Goal: Transaction & Acquisition: Purchase product/service

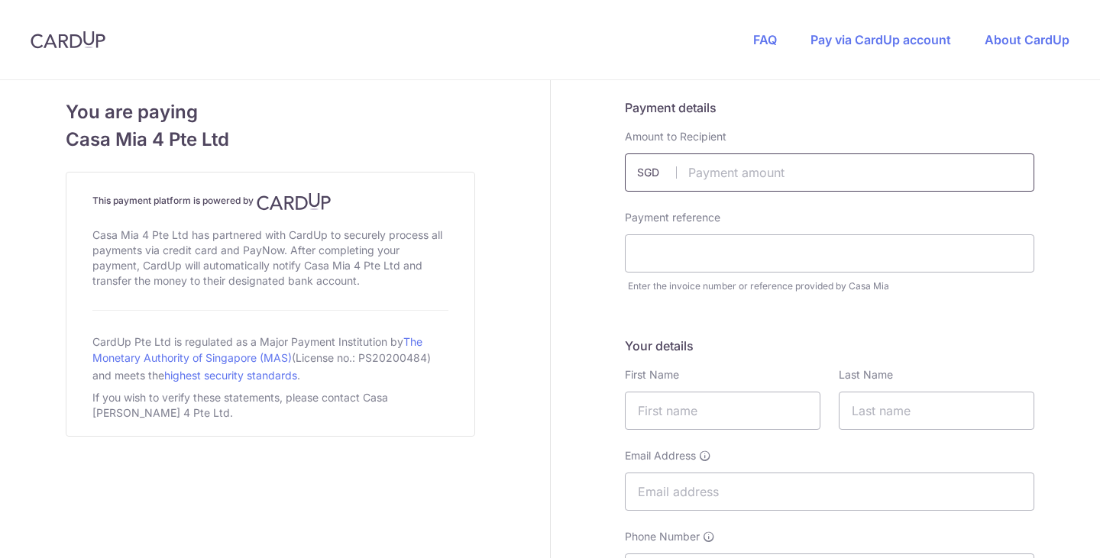
click at [767, 187] on input "text" at bounding box center [829, 173] width 409 height 38
click at [742, 185] on input "text" at bounding box center [829, 173] width 409 height 38
type input "2555.81"
click at [707, 238] on input "text" at bounding box center [829, 254] width 409 height 38
paste input "f77297d1-9829-4599-ae06-3794691397"
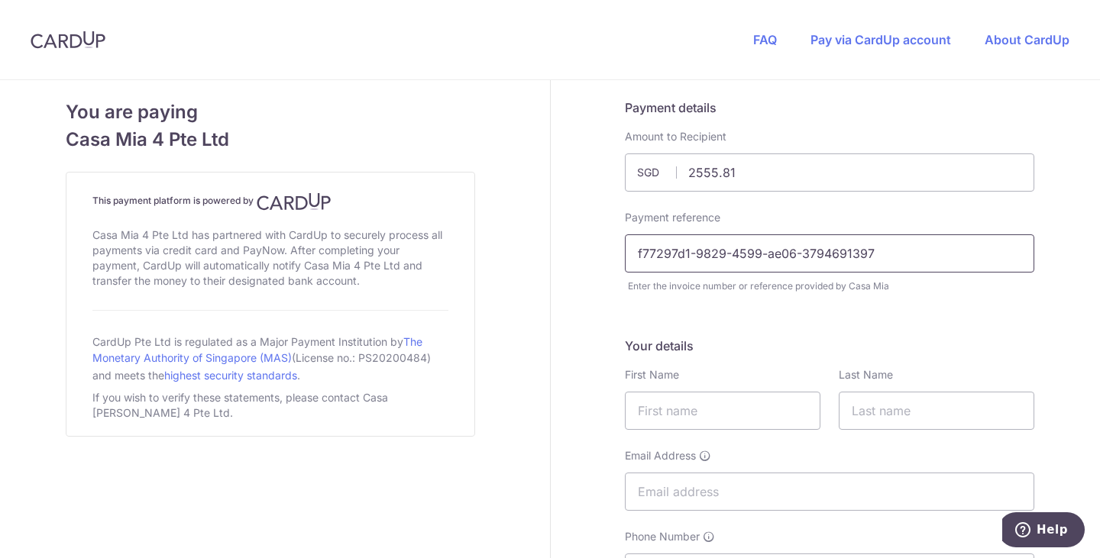
click at [639, 251] on input "f77297d1-9829-4599-ae06-3794691397" at bounding box center [829, 254] width 409 height 38
type input "f77297d1-9829-4599-ae06-3794691397"
click at [691, 412] on input "text" at bounding box center [723, 411] width 196 height 38
type input "Defne"
click at [884, 425] on input "text" at bounding box center [937, 411] width 196 height 38
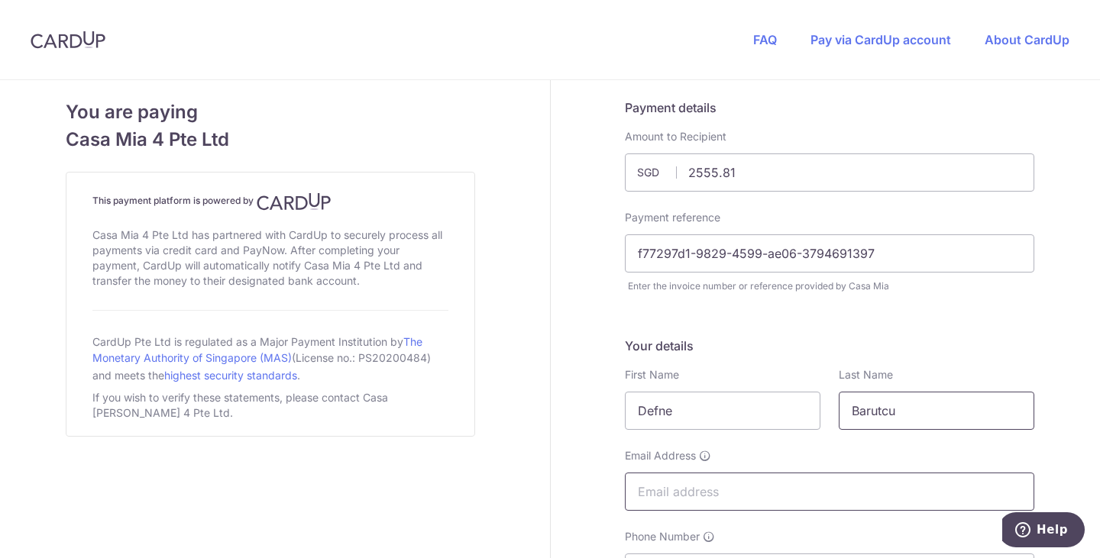
type input "Barutcu"
click at [803, 507] on input "Email Address" at bounding box center [829, 492] width 409 height 38
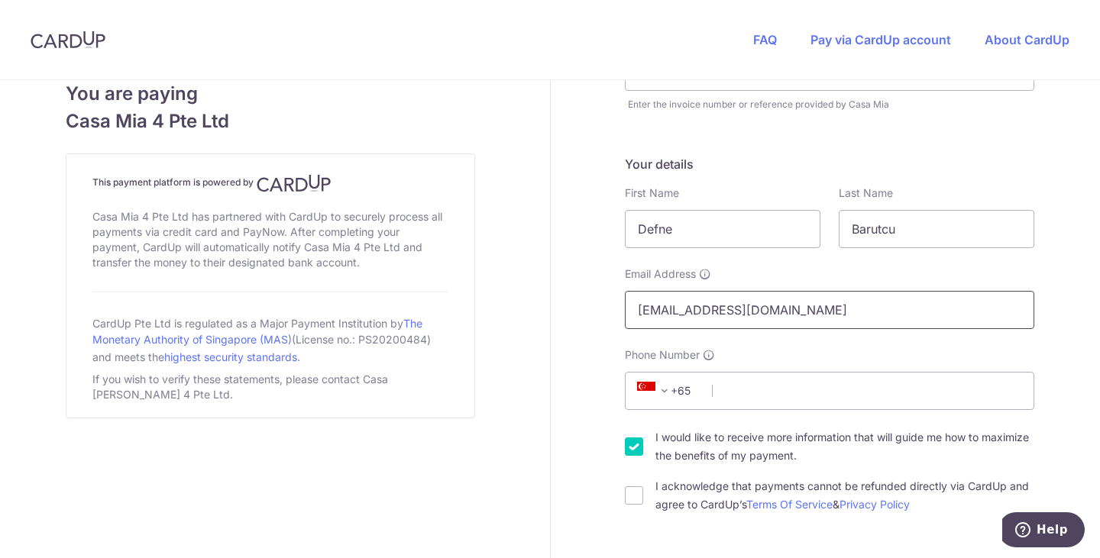
scroll to position [183, 0]
type input "[EMAIL_ADDRESS][DOMAIN_NAME]"
click at [739, 394] on input "Phone Number" at bounding box center [829, 390] width 409 height 38
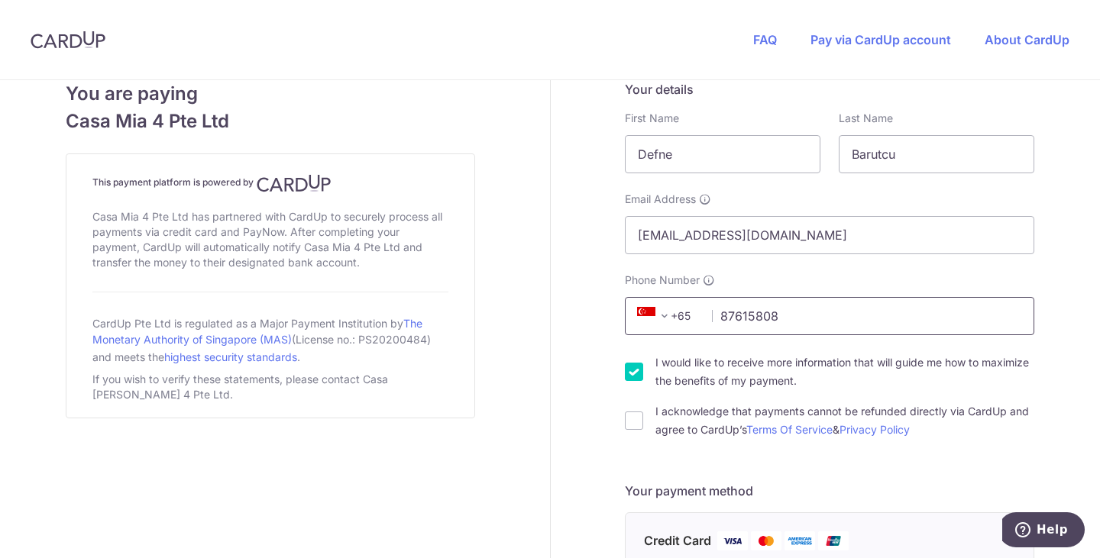
scroll to position [261, 0]
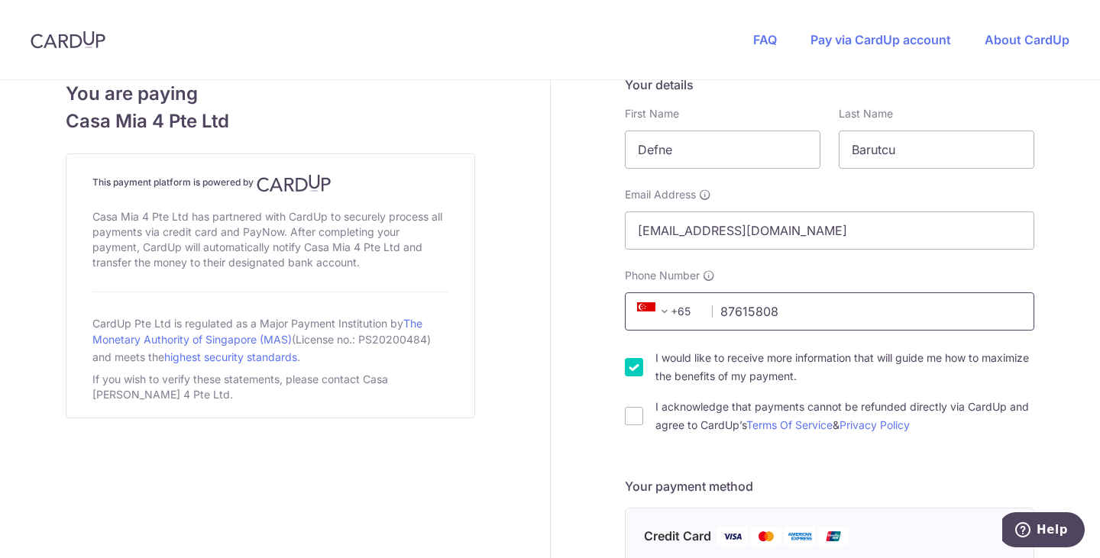
type input "87615808"
click at [626, 368] on input "I would like to receive more information that will guide me how to maximize the…" at bounding box center [634, 367] width 18 height 18
checkbox input "false"
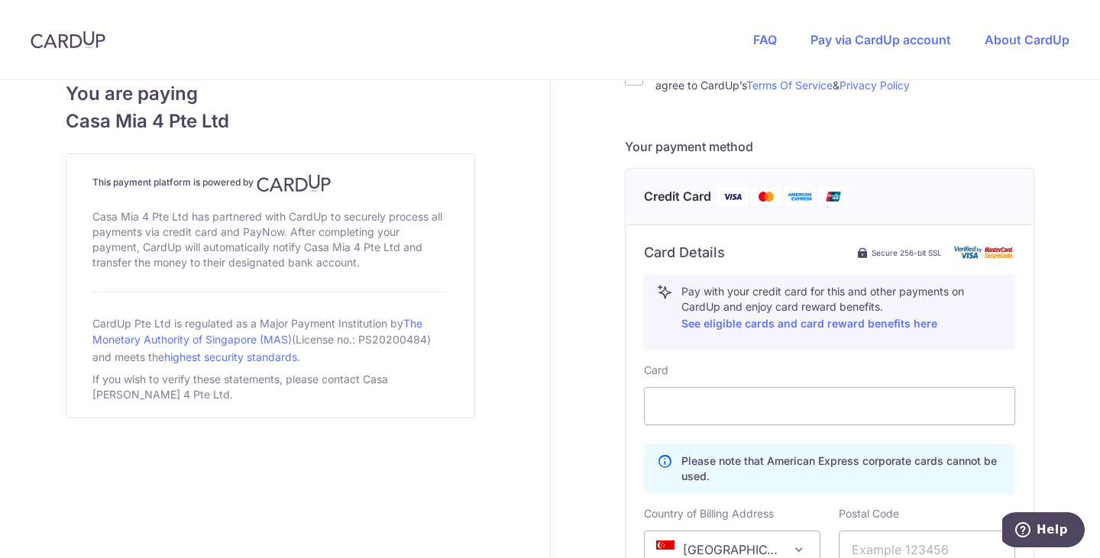
scroll to position [602, 0]
click at [759, 418] on div at bounding box center [829, 406] width 371 height 38
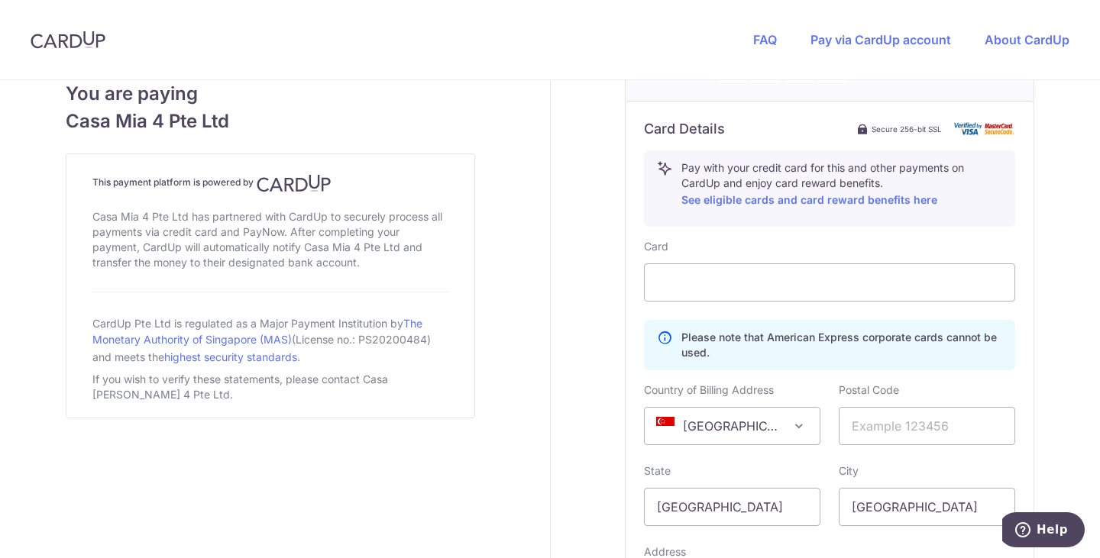
scroll to position [726, 0]
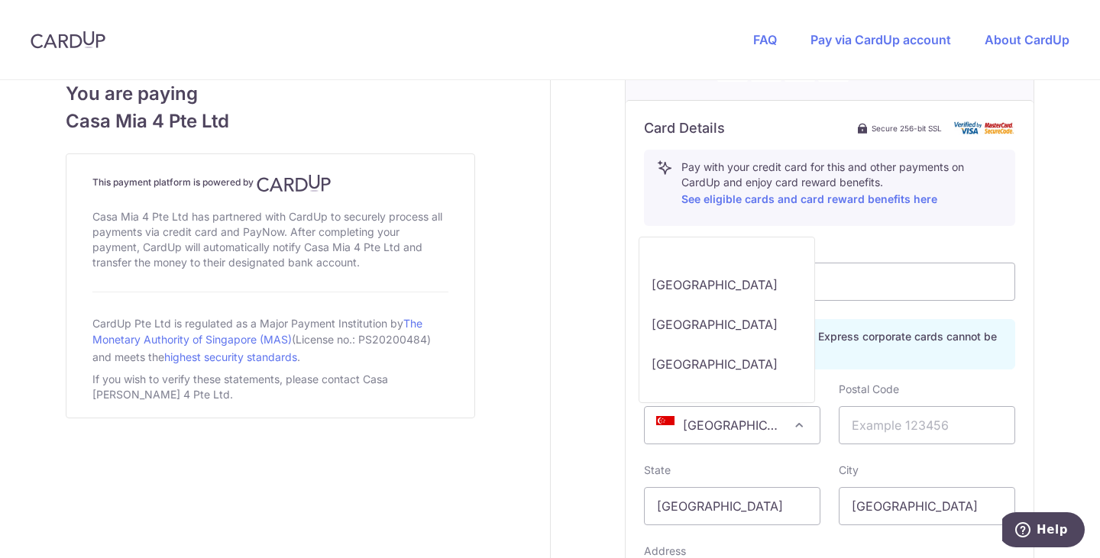
click at [802, 422] on span at bounding box center [799, 425] width 18 height 18
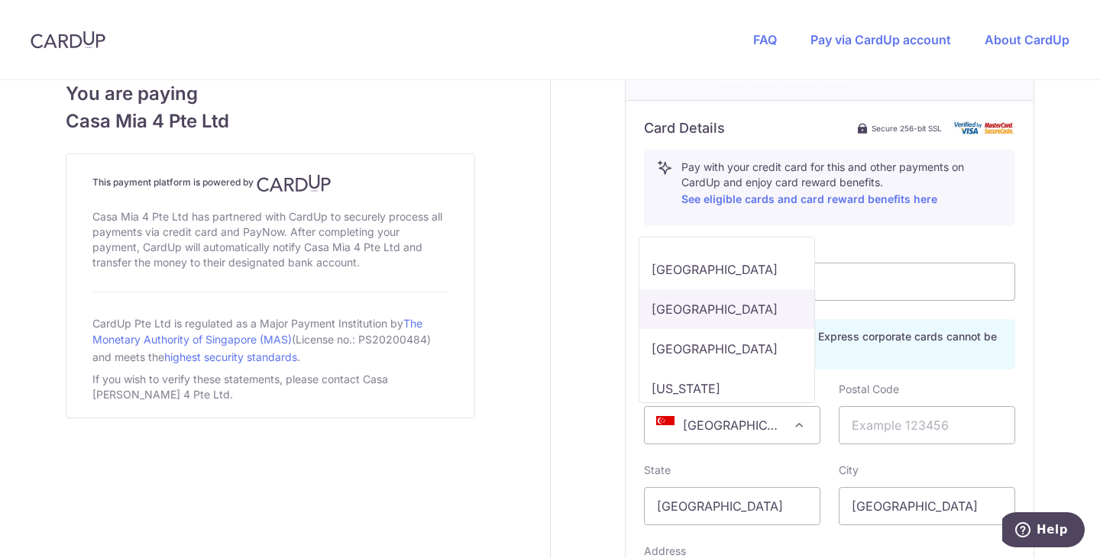
scroll to position [9310, 0]
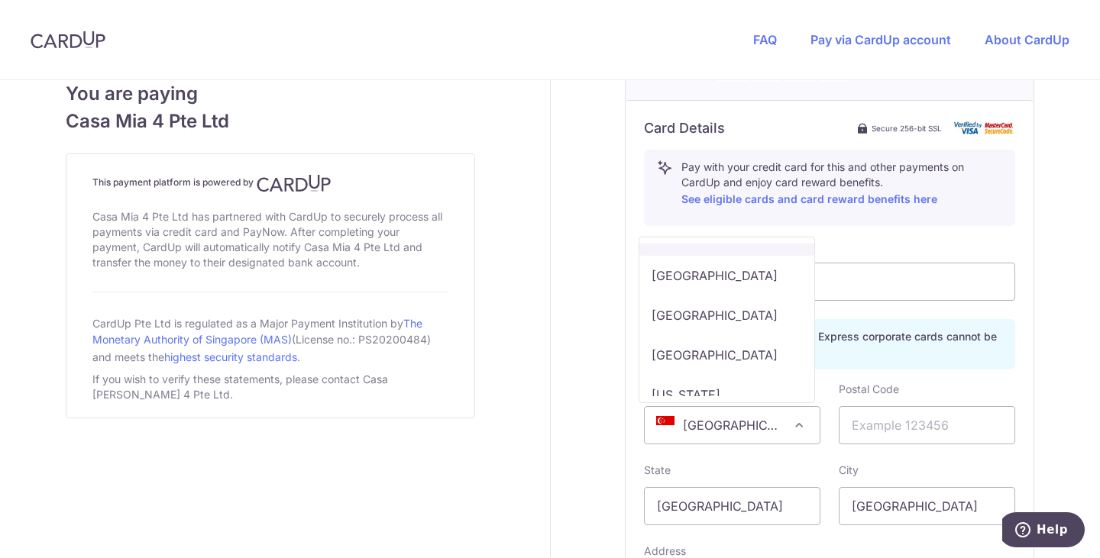
select select "TR"
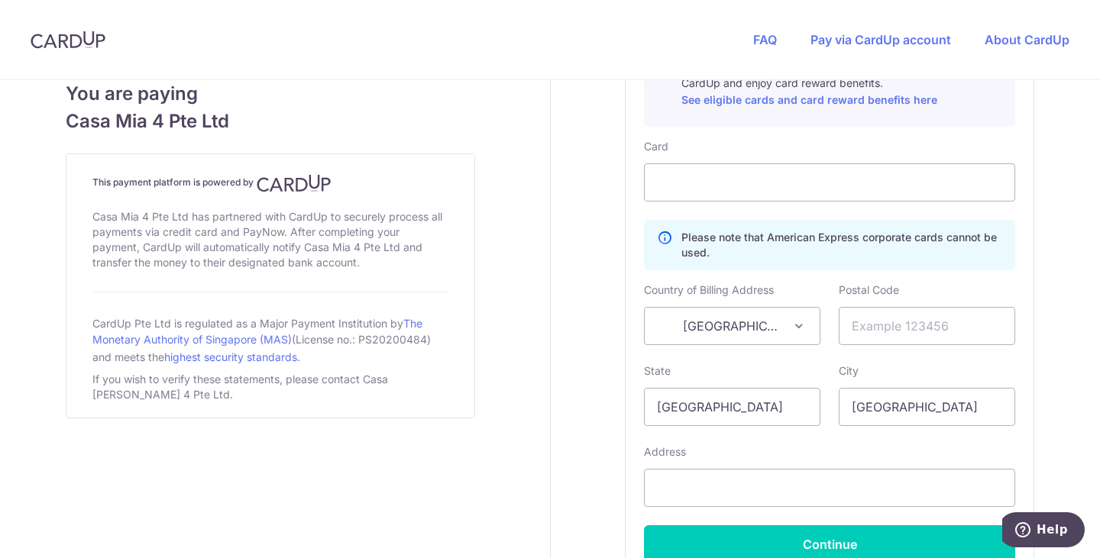
scroll to position [829, 0]
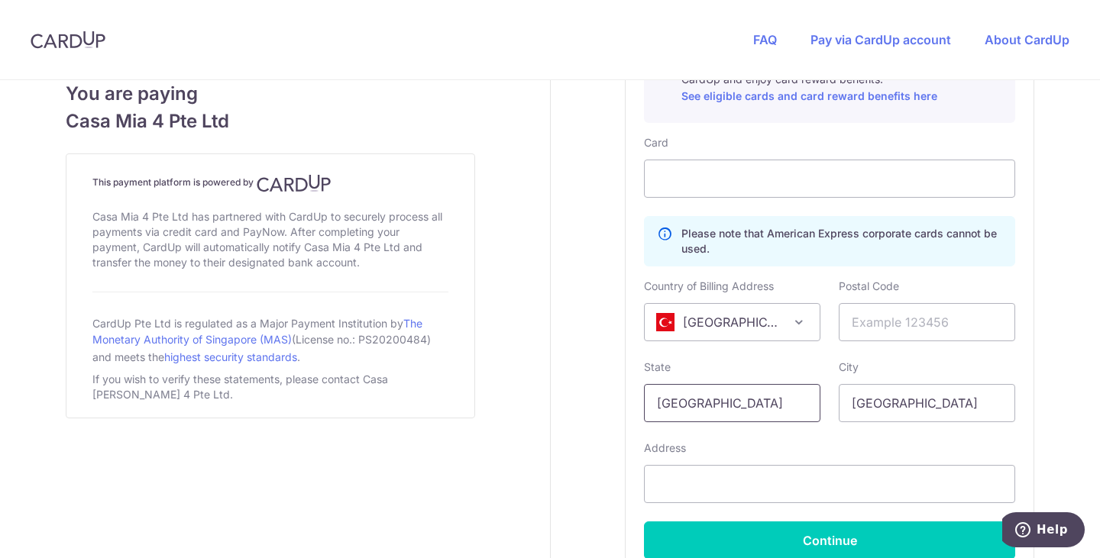
click at [751, 401] on input "[GEOGRAPHIC_DATA]" at bounding box center [732, 403] width 176 height 38
type input "[GEOGRAPHIC_DATA]"
click at [930, 404] on input "[GEOGRAPHIC_DATA]" at bounding box center [927, 403] width 176 height 38
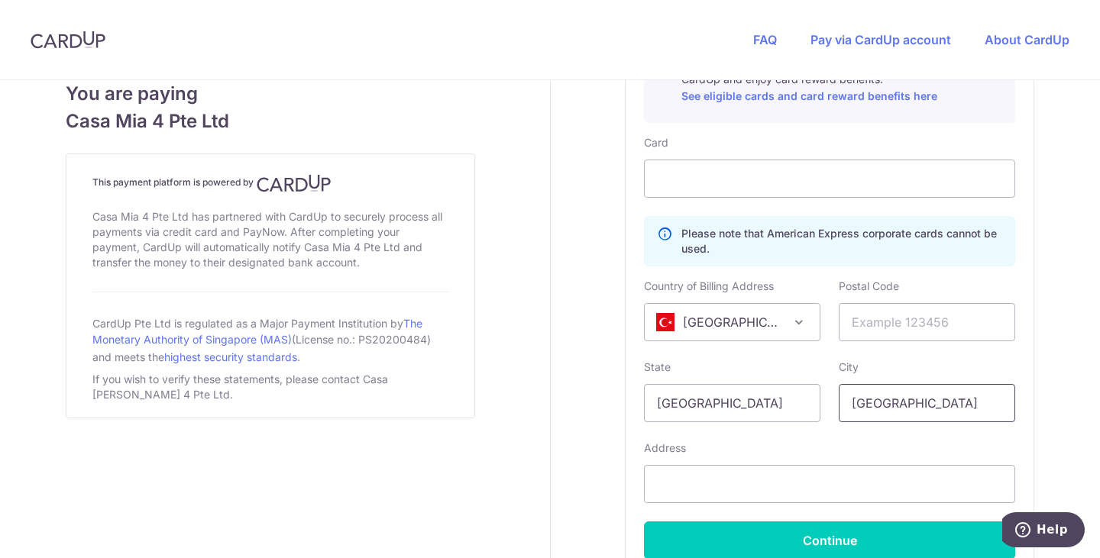
click at [930, 404] on input "[GEOGRAPHIC_DATA]" at bounding box center [927, 403] width 176 height 38
type input "I"
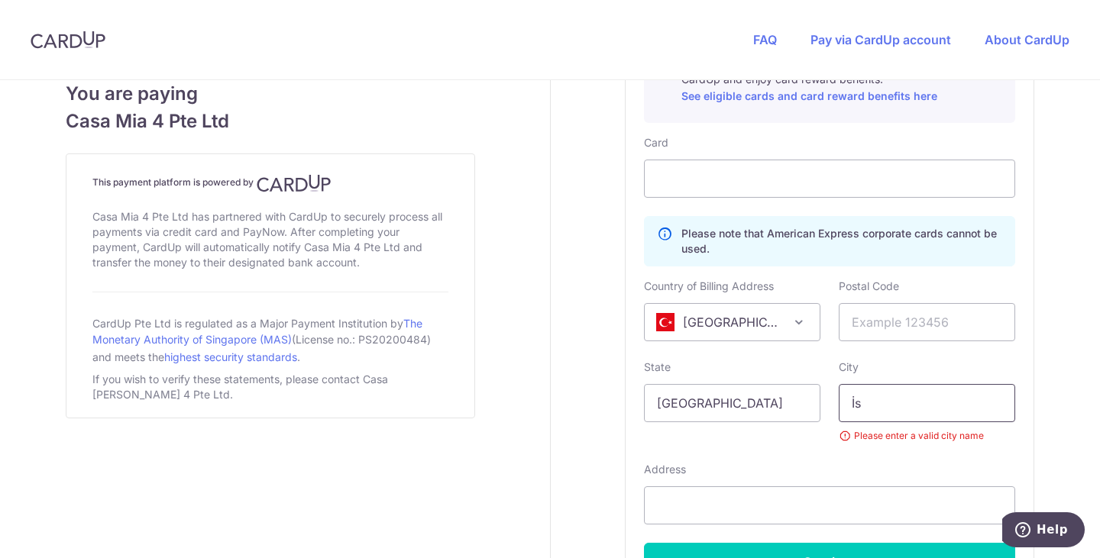
type input "İ"
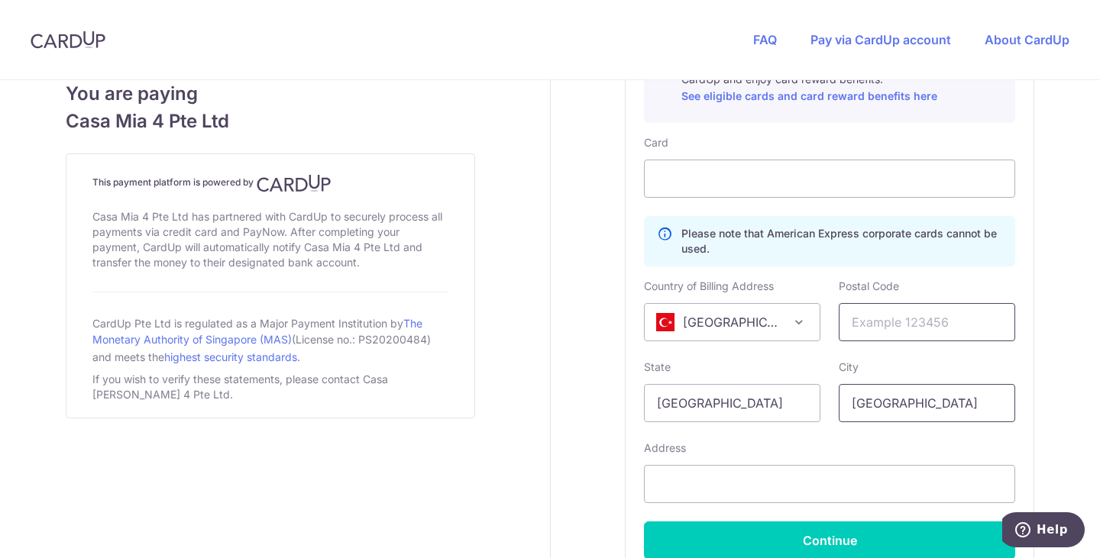
type input "[GEOGRAPHIC_DATA]"
click at [928, 335] on input "text" at bounding box center [927, 322] width 176 height 38
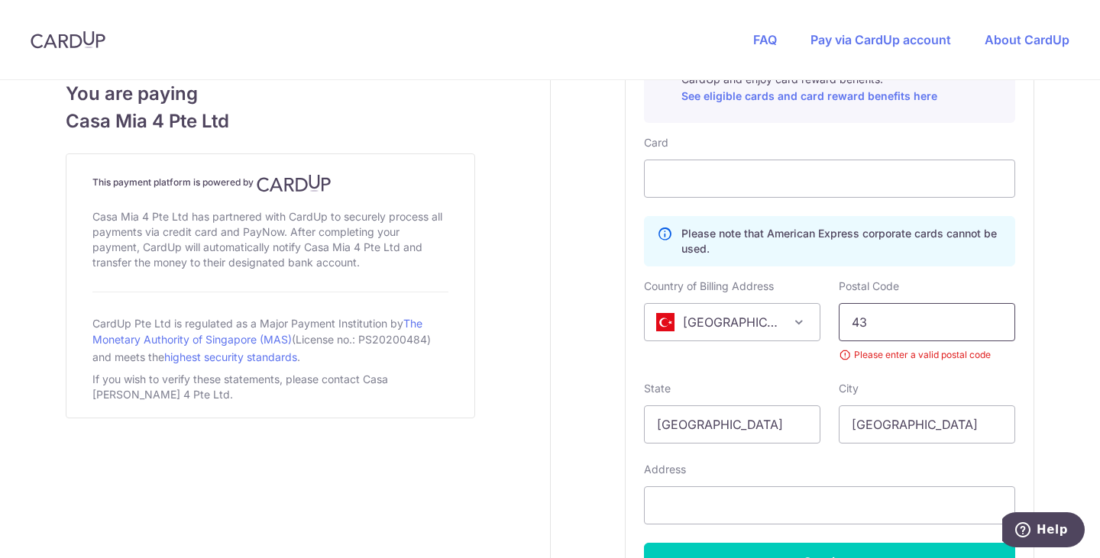
type input "4"
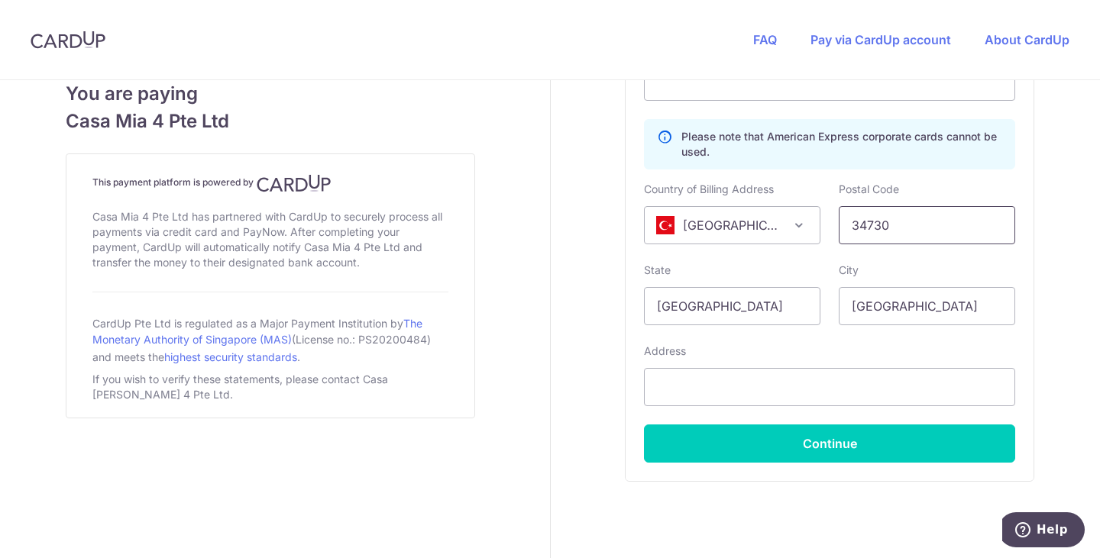
scroll to position [927, 0]
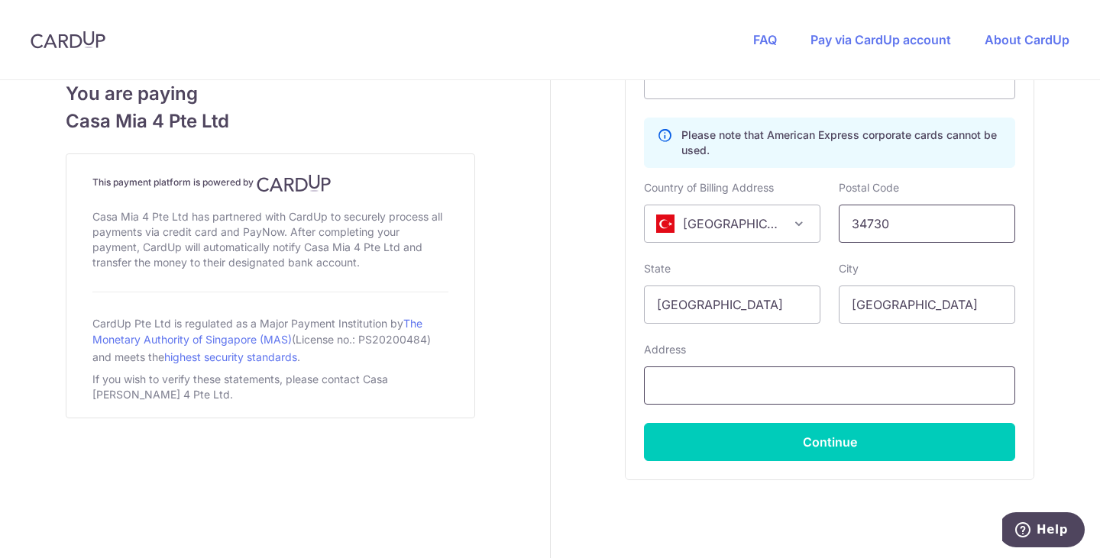
type input "34730"
click at [856, 383] on input "text" at bounding box center [829, 386] width 371 height 38
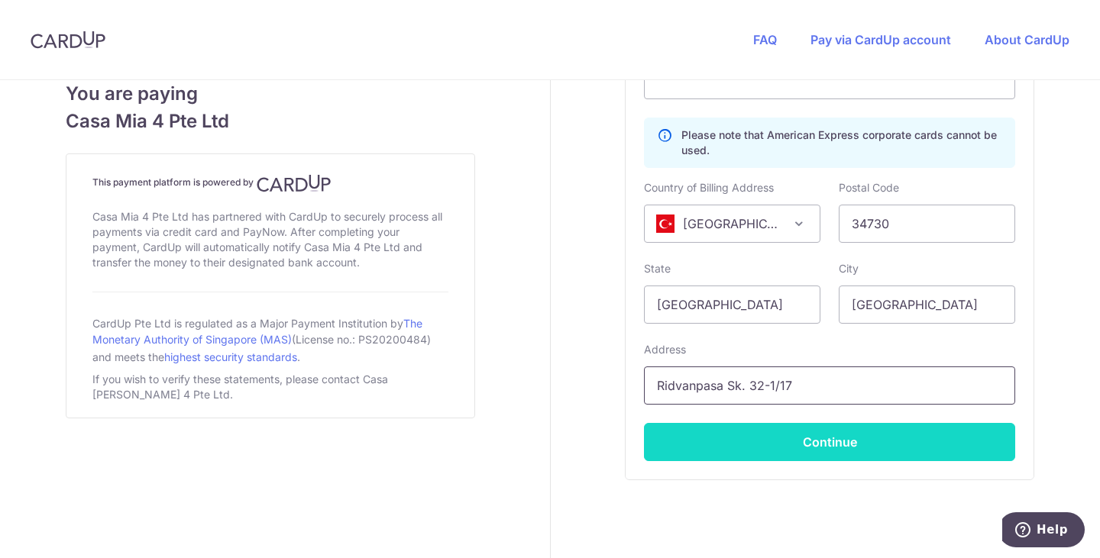
type input "Ridvanpasa Sk. 32-1/17"
click at [836, 435] on button "Continue" at bounding box center [829, 442] width 371 height 38
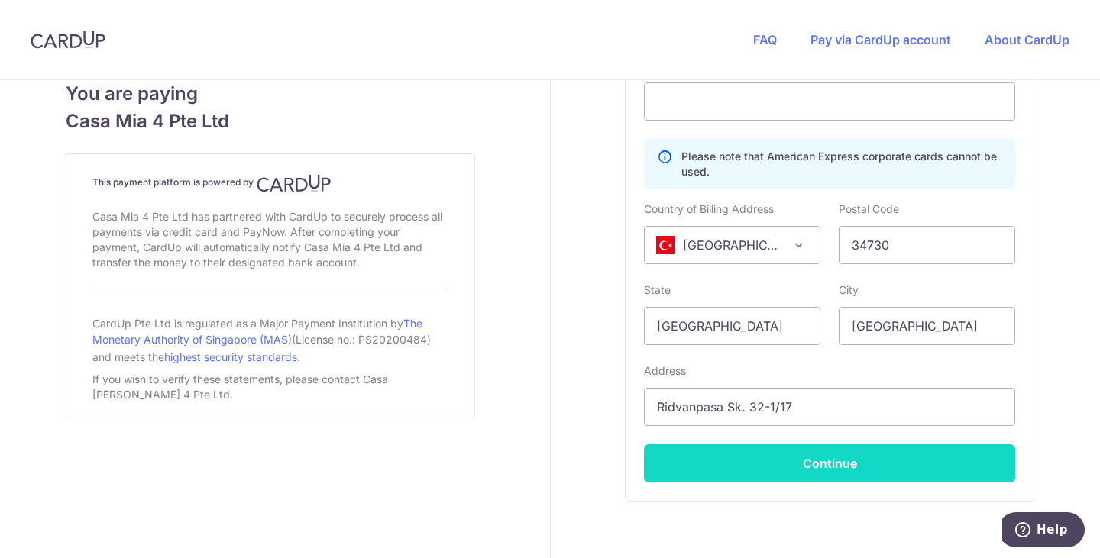
scroll to position [358, 0]
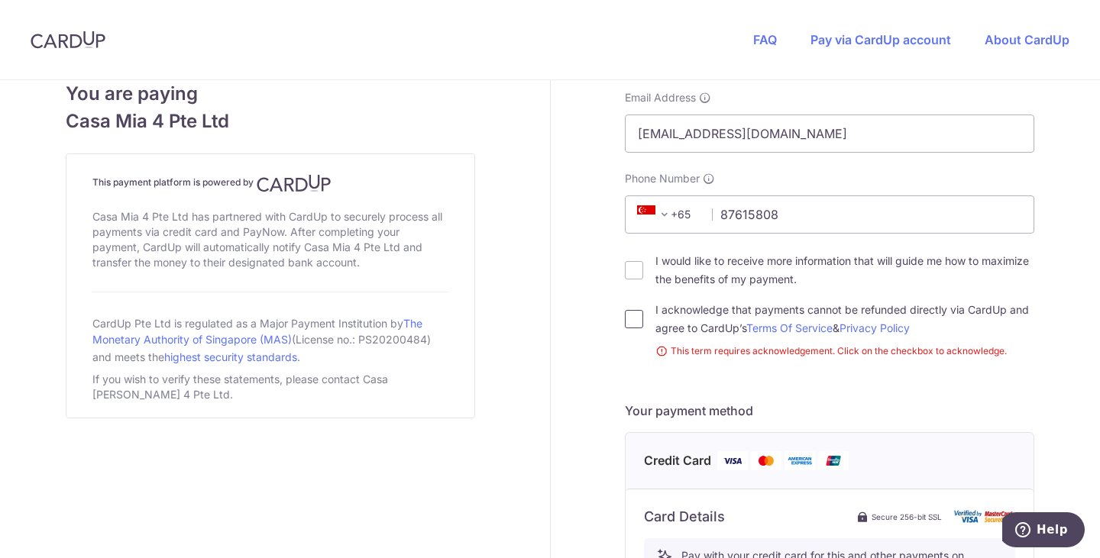
click at [629, 320] on input "I acknowledge that payments cannot be refunded directly via CardUp and agree to…" at bounding box center [634, 319] width 18 height 18
checkbox input "true"
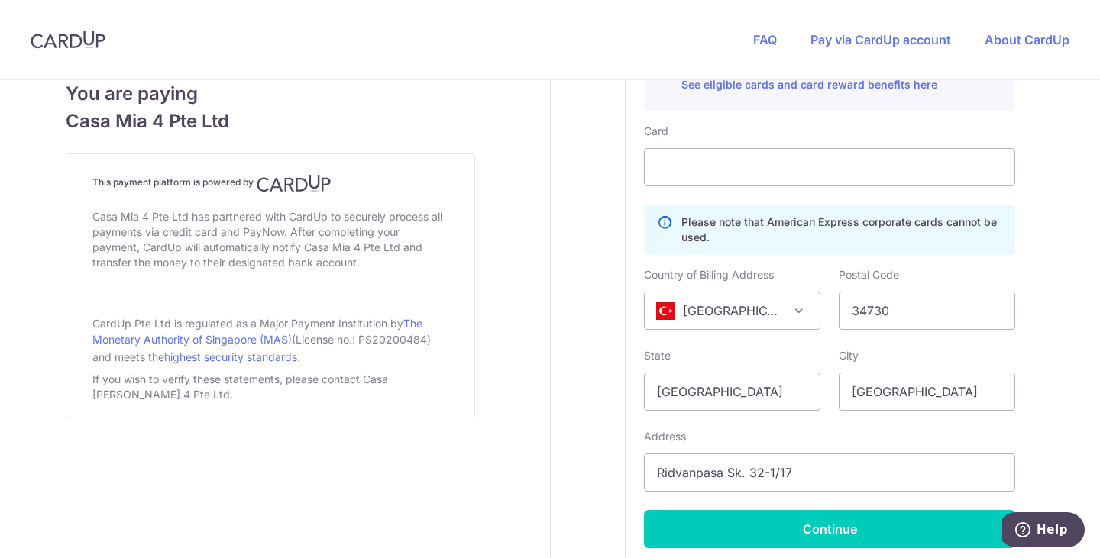
scroll to position [979, 0]
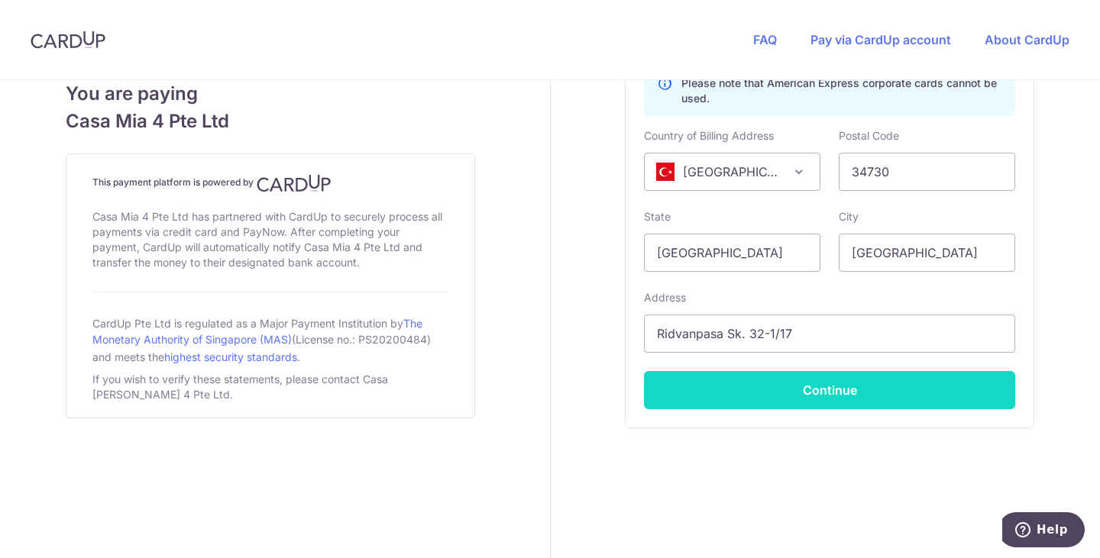
click at [801, 395] on button "Continue" at bounding box center [829, 390] width 371 height 38
type input "**** 9605"
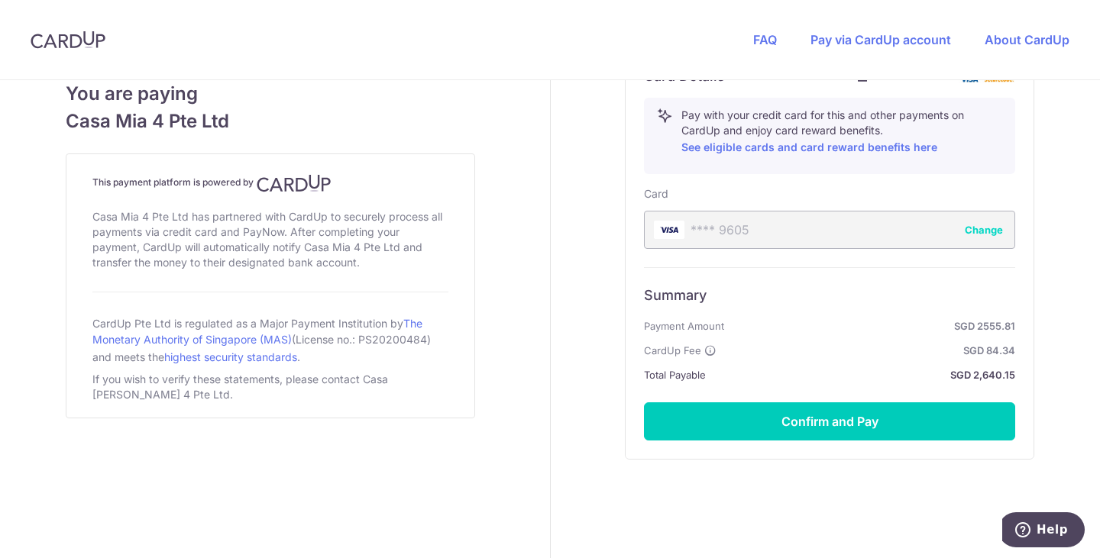
scroll to position [779, 0]
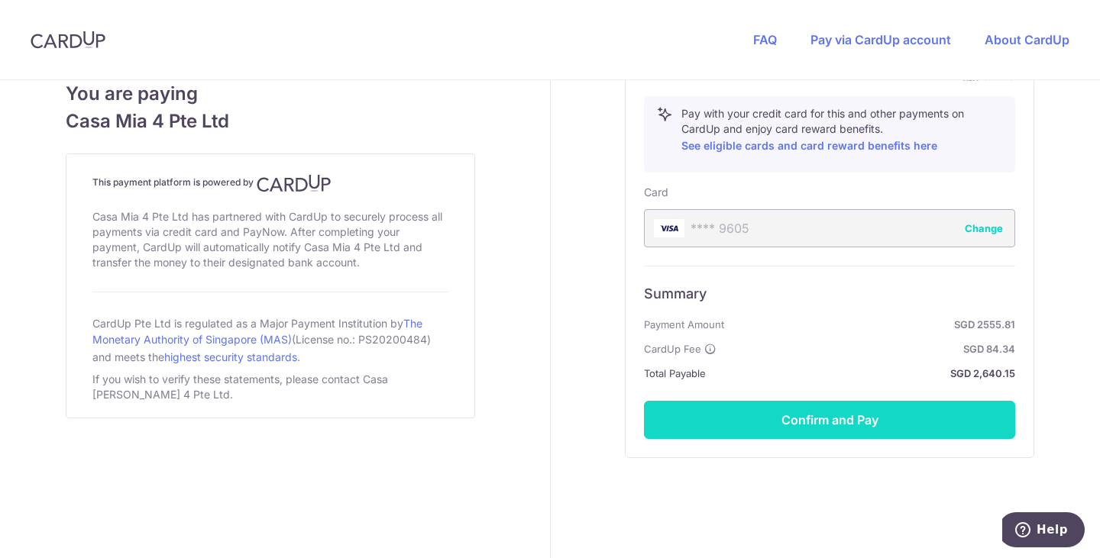
click at [720, 416] on button "Confirm and Pay" at bounding box center [829, 420] width 371 height 38
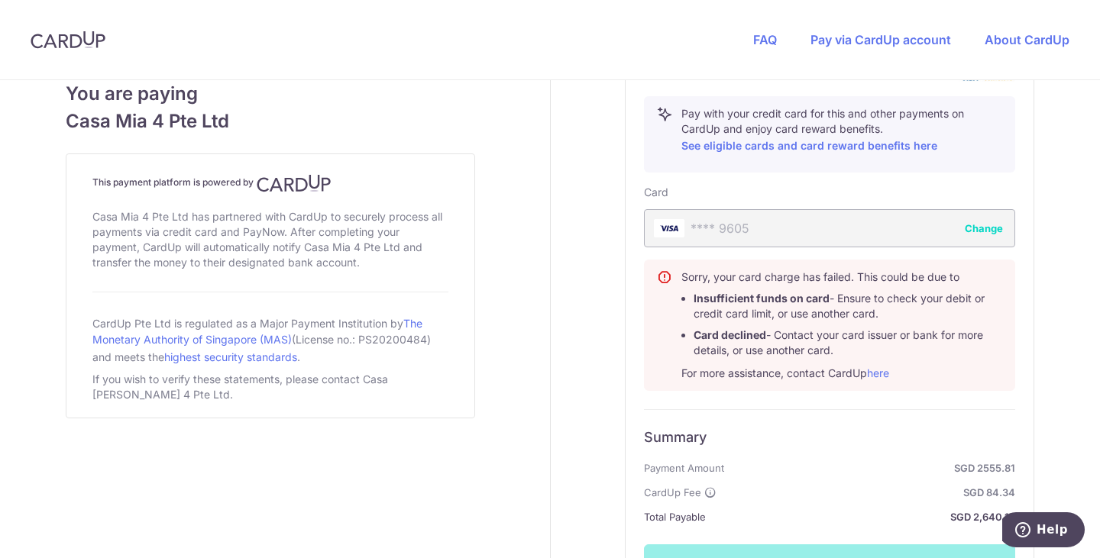
click at [950, 352] on li "Card declined - Contact your card issuer or bank for more details, or use anoth…" at bounding box center [848, 343] width 309 height 31
click at [882, 369] on link "here" at bounding box center [878, 373] width 22 height 13
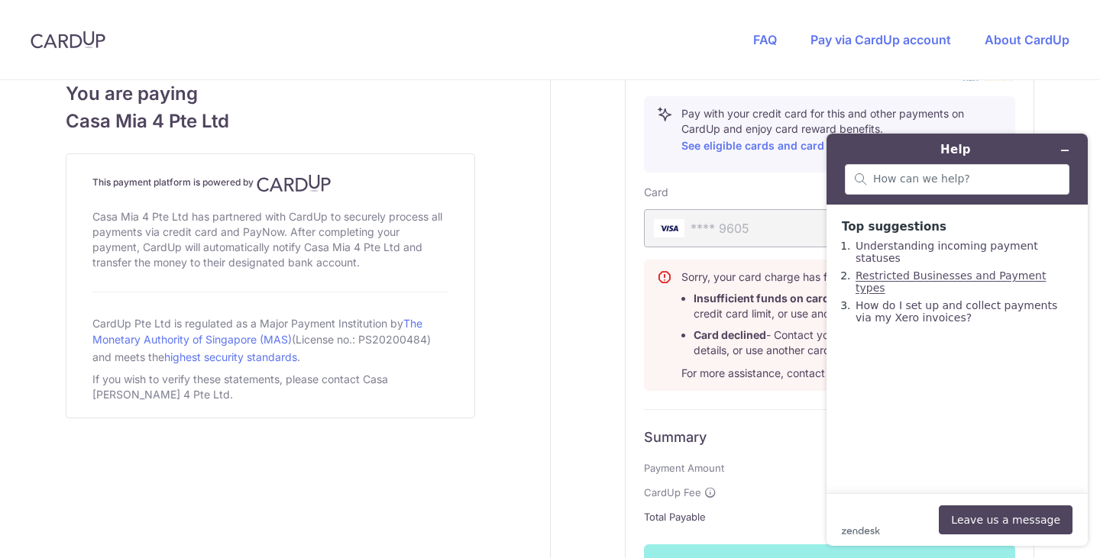
click at [1002, 272] on link "Restricted Businesses and Payment types" at bounding box center [951, 282] width 190 height 24
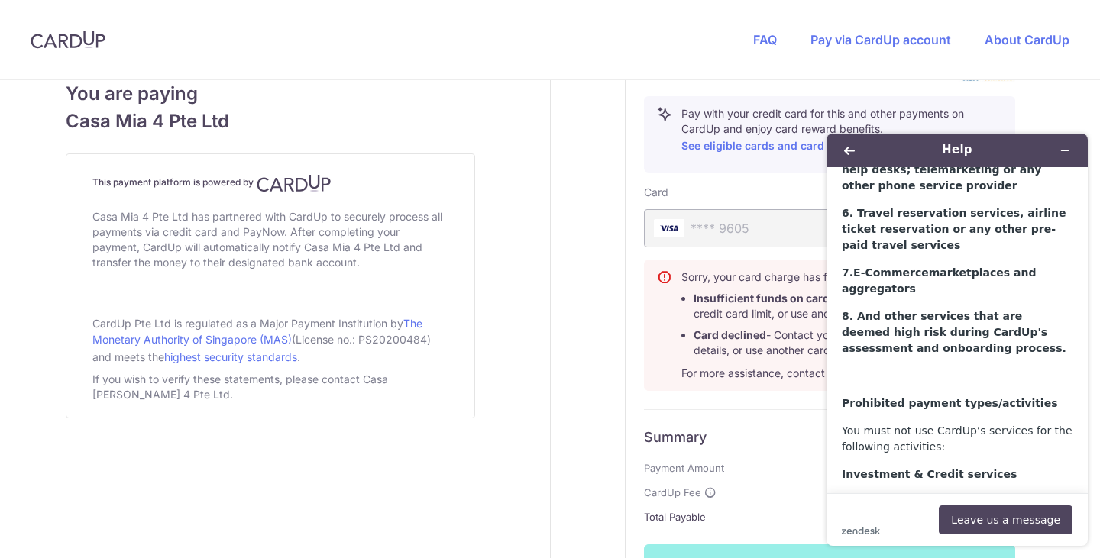
scroll to position [768, 0]
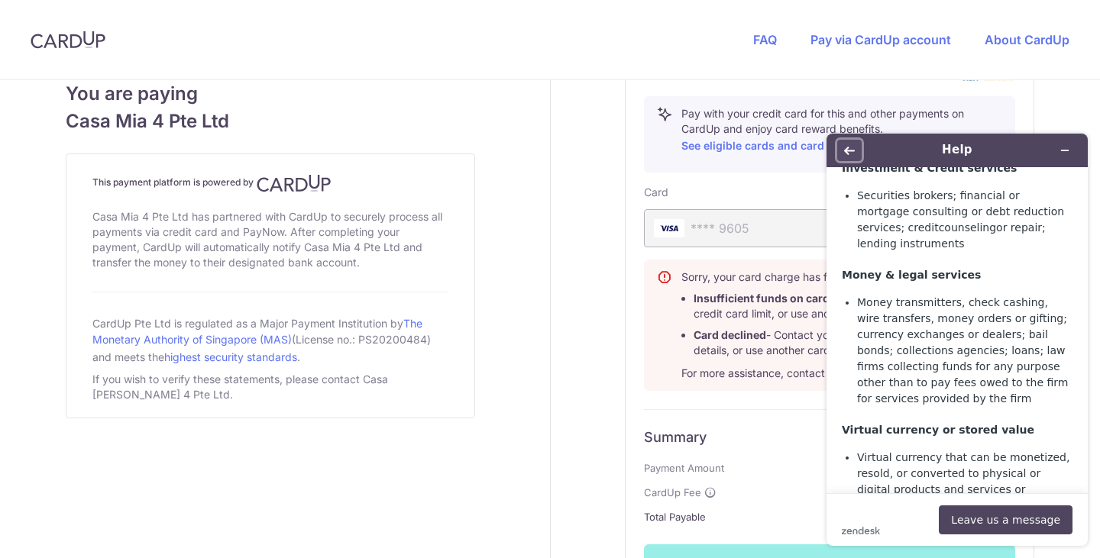
click at [852, 156] on button "Back" at bounding box center [849, 150] width 24 height 21
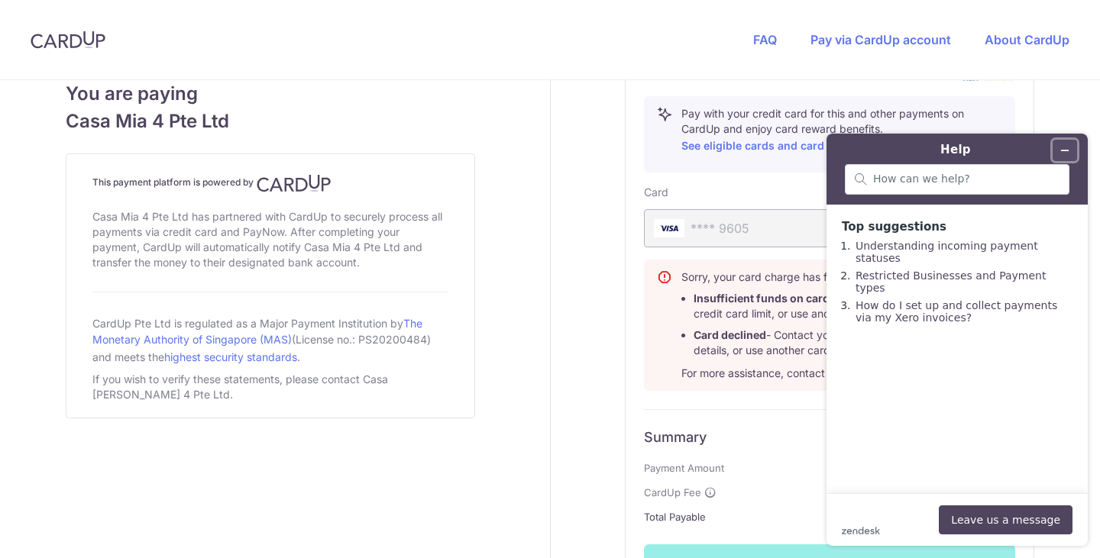
click at [1067, 160] on button "Minimise widget" at bounding box center [1065, 150] width 24 height 21
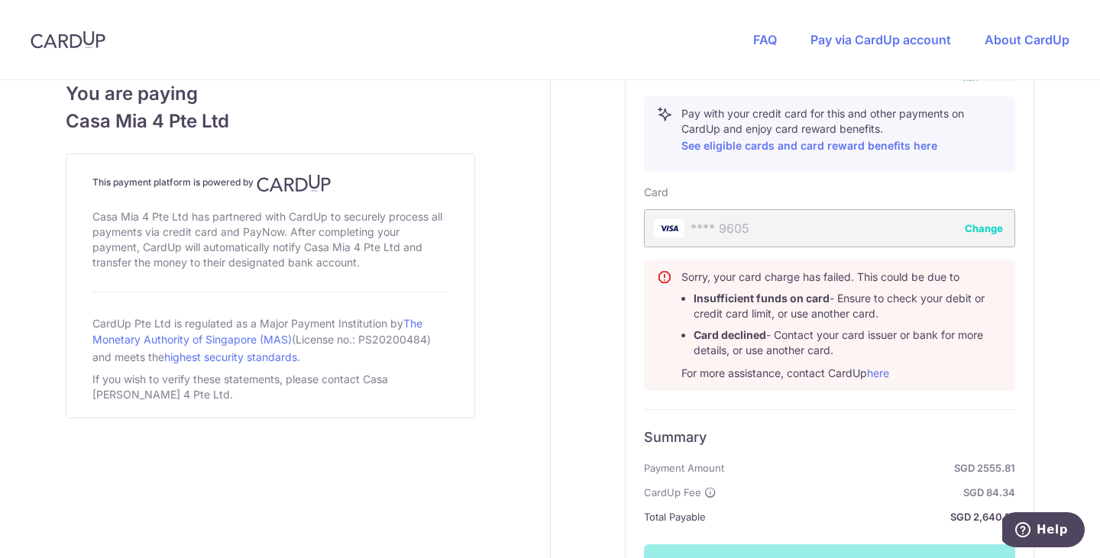
click at [1043, 405] on div "Payment details Amount to Recipient 2555.81 SGD Payment reference f77297d1-9829…" at bounding box center [830, 16] width 559 height 1431
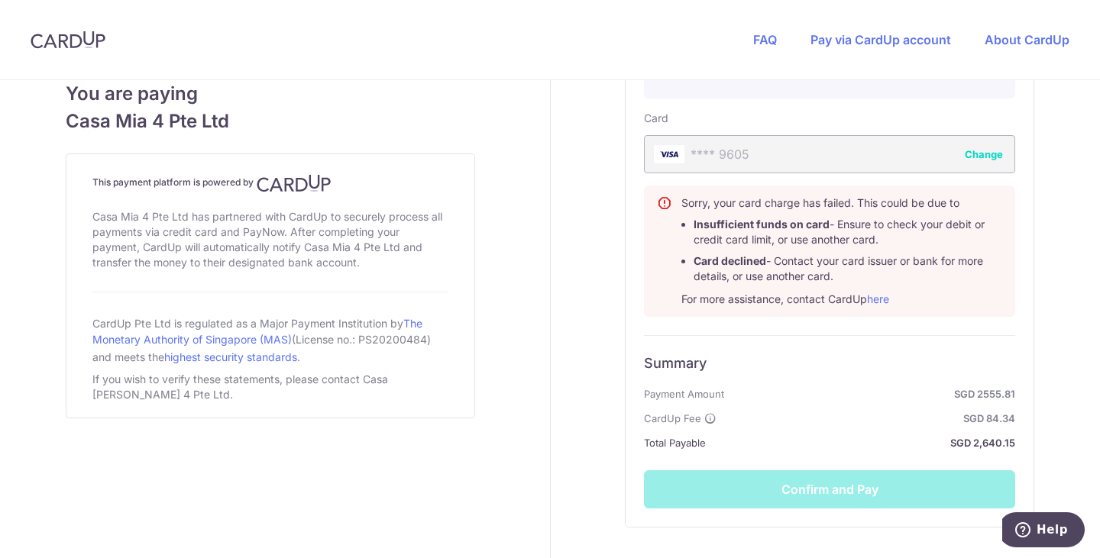
scroll to position [854, 0]
click at [883, 488] on div "Summary Payment Amount SGD 2555.81 CardUp Fee SGD 84.34 Total Payable SGD 2,640…" at bounding box center [829, 421] width 371 height 173
click at [969, 158] on button "Change" at bounding box center [984, 153] width 38 height 15
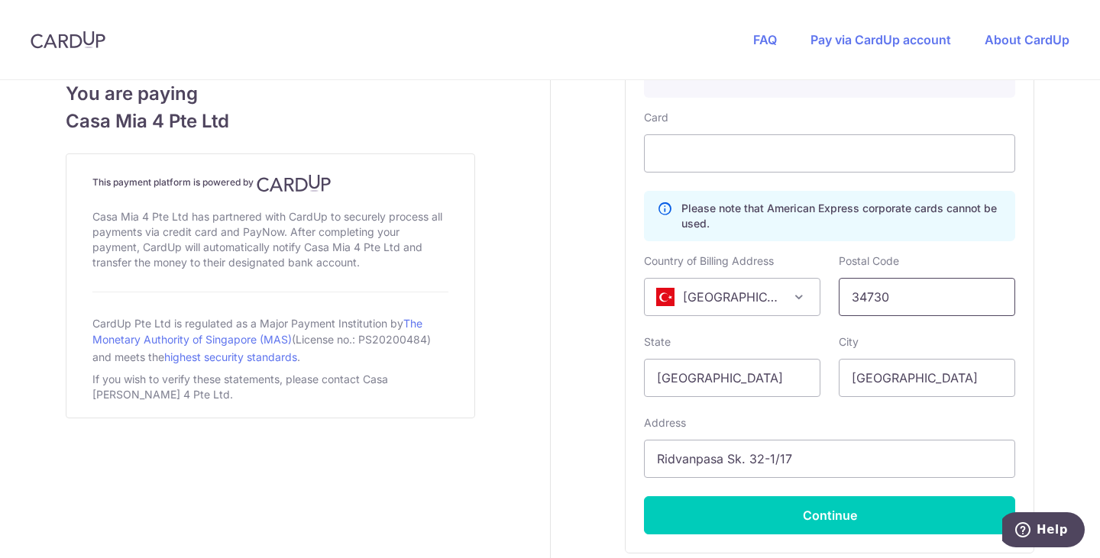
click at [893, 291] on input "34730" at bounding box center [927, 297] width 176 height 38
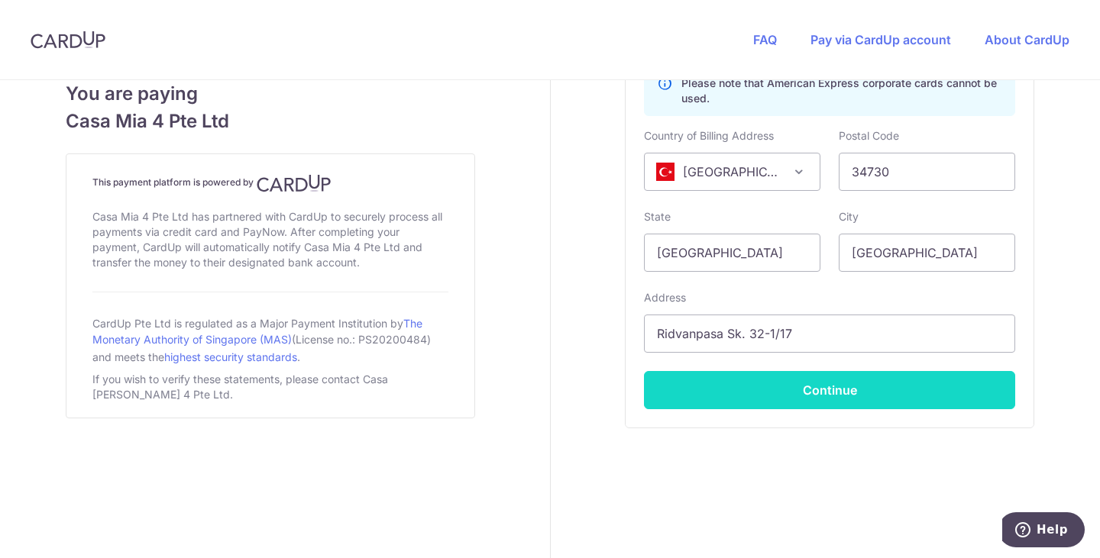
click at [846, 396] on button "Continue" at bounding box center [829, 390] width 371 height 38
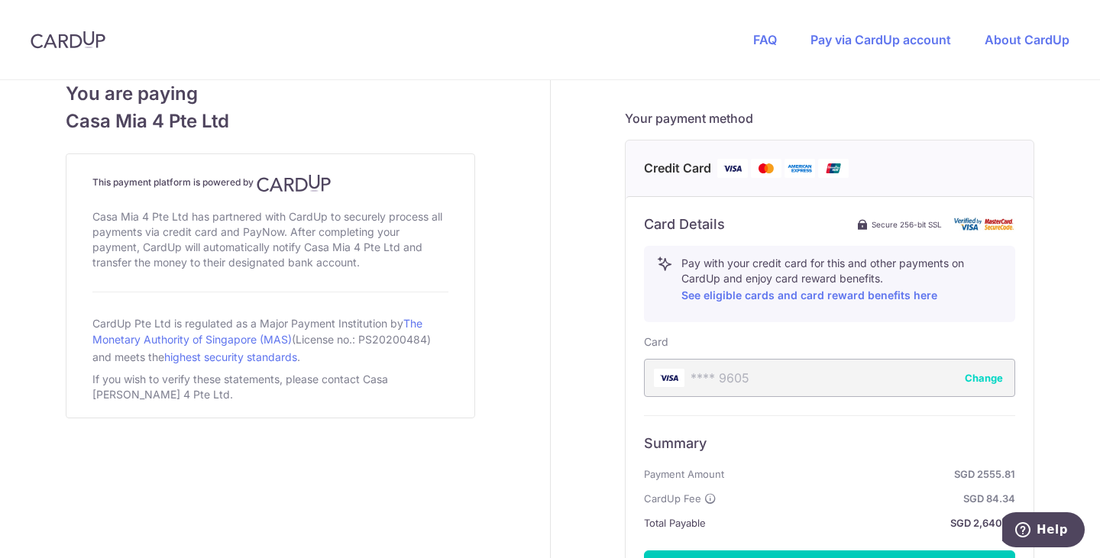
scroll to position [809, 0]
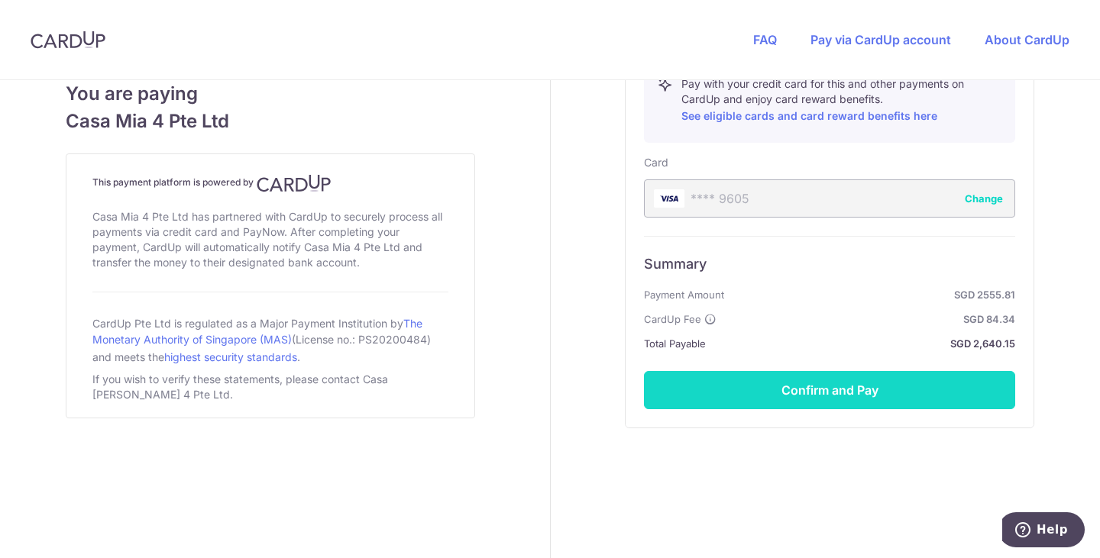
click at [825, 389] on button "Confirm and Pay" at bounding box center [829, 390] width 371 height 38
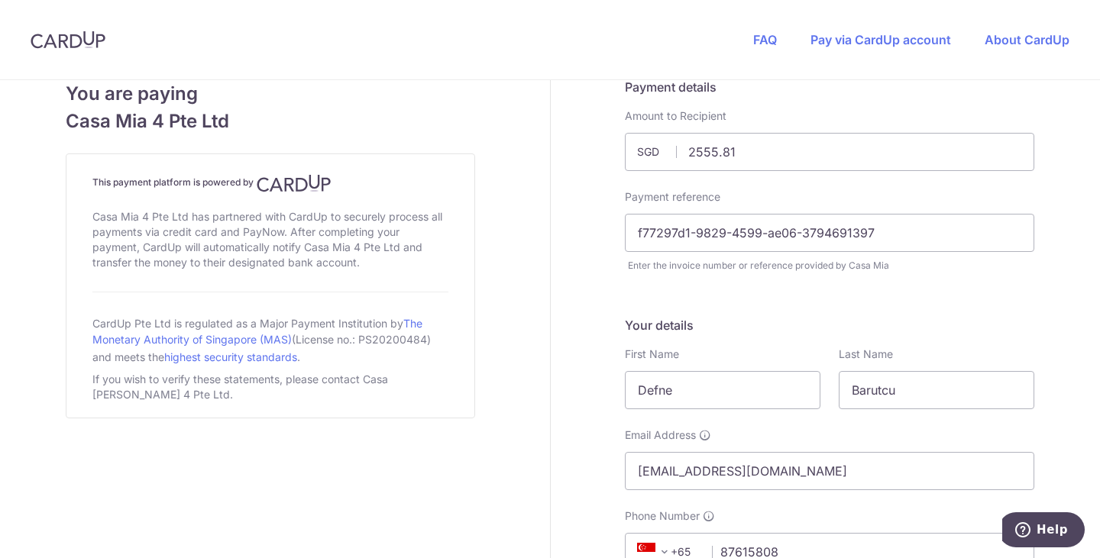
scroll to position [0, 0]
